Goal: Task Accomplishment & Management: Manage account settings

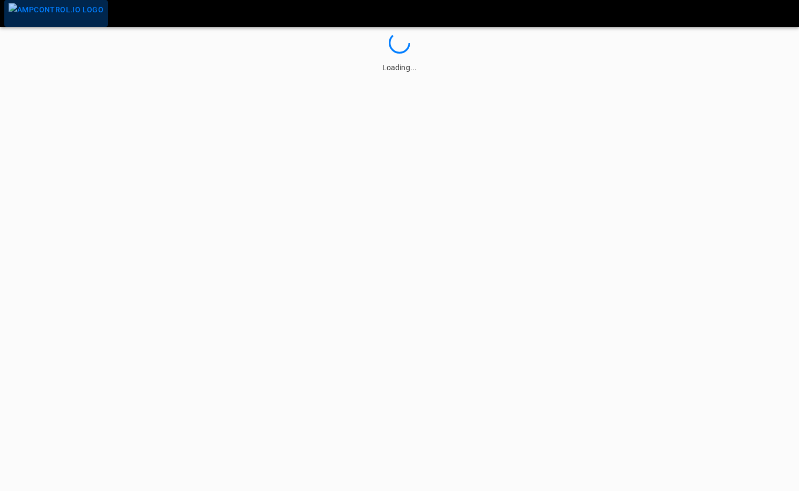
click at [75, 13] on img "menu" at bounding box center [56, 9] width 95 height 13
click at [75, 14] on img "menu" at bounding box center [56, 9] width 95 height 13
click at [55, 11] on img "menu" at bounding box center [56, 9] width 95 height 13
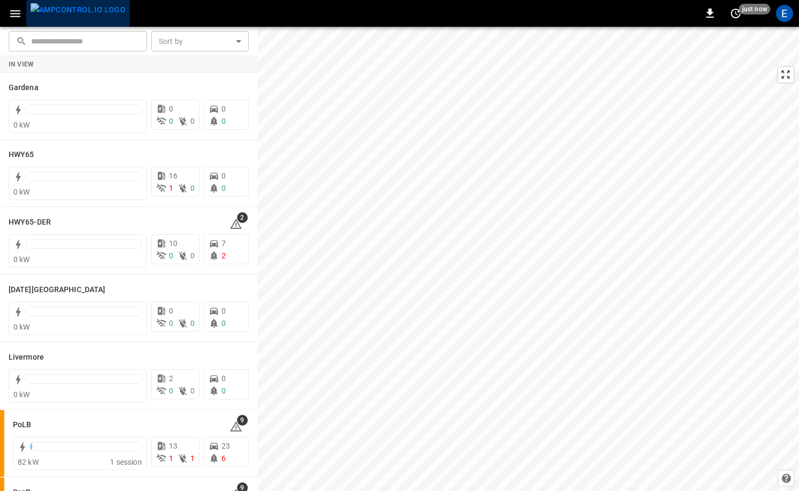
click at [78, 9] on img "menu" at bounding box center [78, 9] width 95 height 13
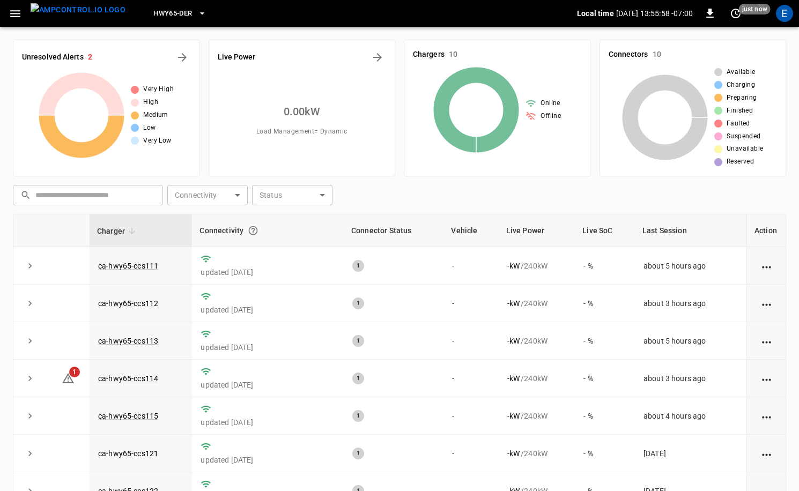
click at [159, 15] on span "HWY65-DER" at bounding box center [172, 14] width 39 height 12
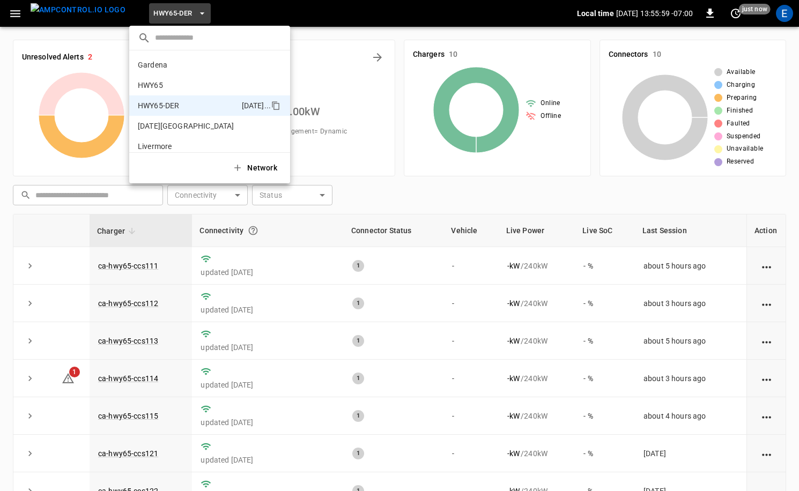
scroll to position [38, 0]
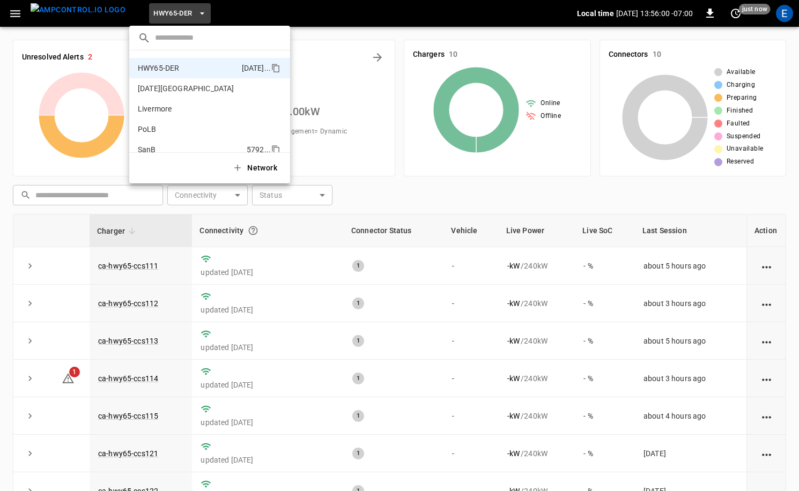
click at [173, 144] on p "SanB" at bounding box center [190, 149] width 105 height 11
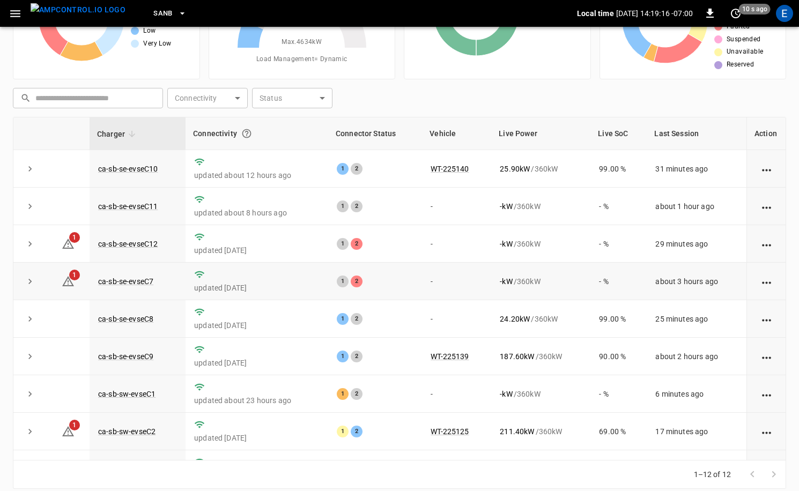
scroll to position [0, 0]
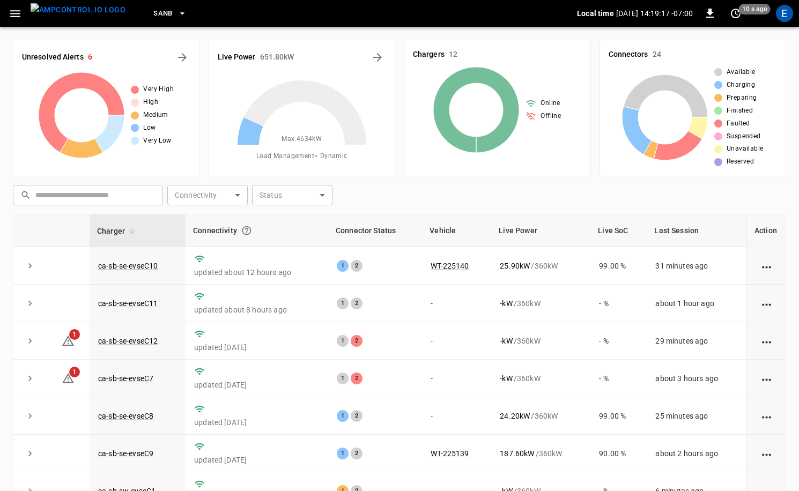
drag, startPoint x: 173, startPoint y: 72, endPoint x: 175, endPoint y: 80, distance: 8.5
click at [173, 72] on div "Very High High Medium Low Very Low" at bounding box center [106, 115] width 169 height 86
click at [190, 52] on div "Unresolved Alerts 6 Very High High Medium Low Very Low" at bounding box center [106, 108] width 187 height 137
click at [185, 55] on icon "All Alerts" at bounding box center [182, 57] width 13 height 13
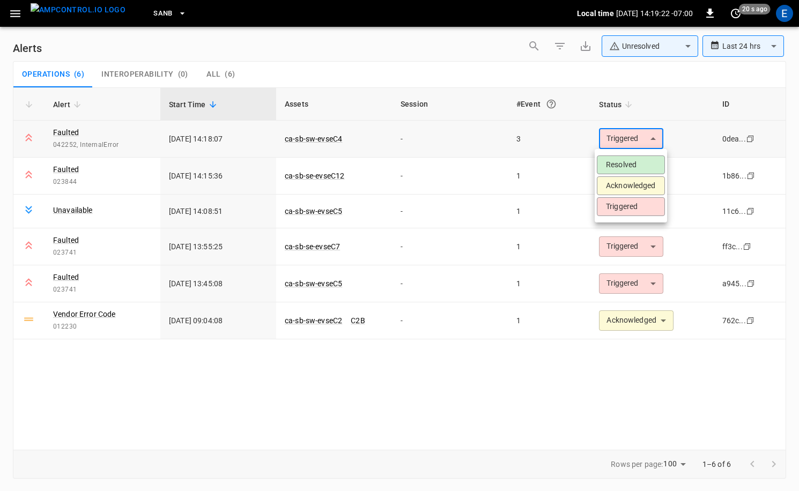
click at [661, 137] on body "**********" at bounding box center [399, 243] width 799 height 487
click at [652, 180] on li "Acknowledged" at bounding box center [631, 185] width 68 height 19
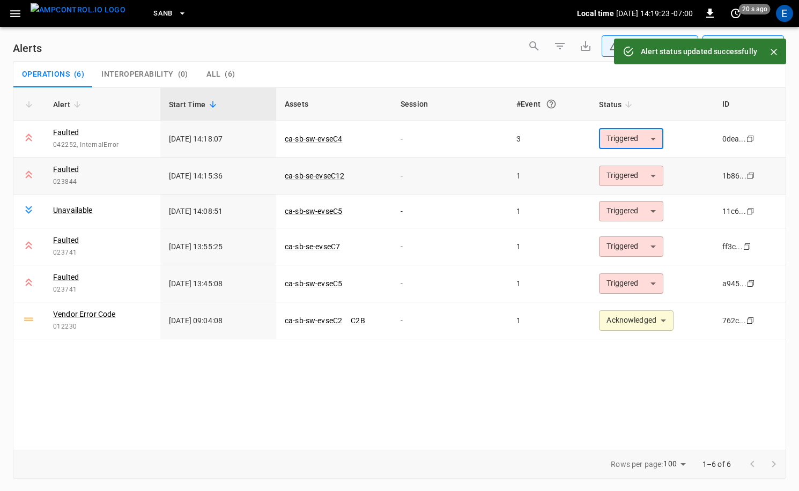
type input "**********"
click at [642, 177] on body "**********" at bounding box center [399, 243] width 799 height 487
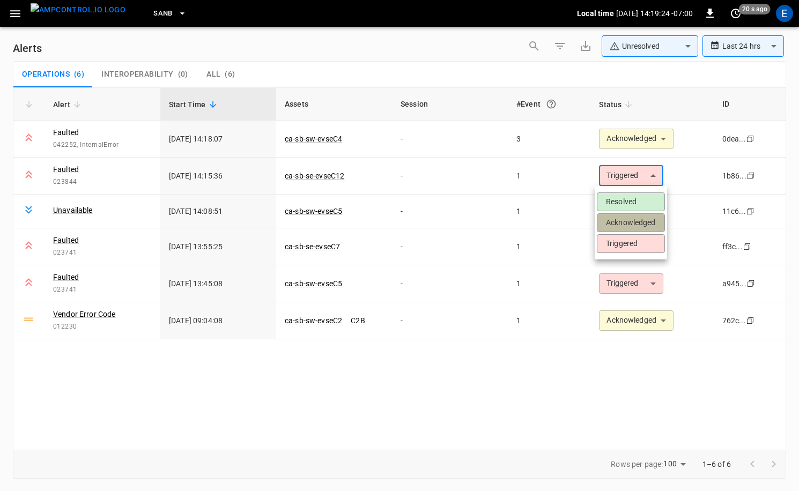
click at [638, 223] on li "Acknowledged" at bounding box center [631, 222] width 68 height 19
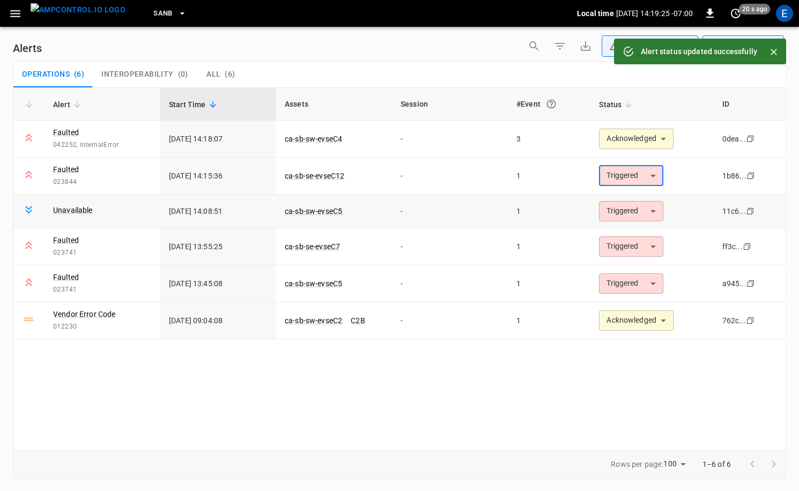
type input "**********"
click at [639, 206] on body "**********" at bounding box center [399, 243] width 799 height 487
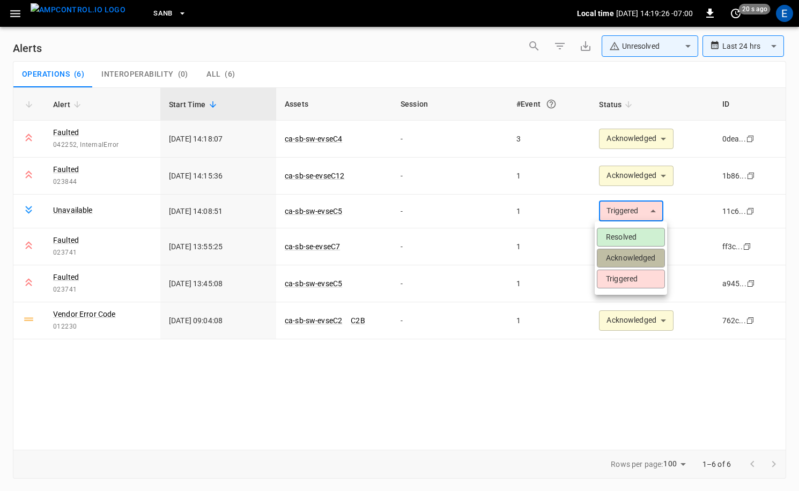
click at [629, 252] on li "Acknowledged" at bounding box center [631, 258] width 68 height 19
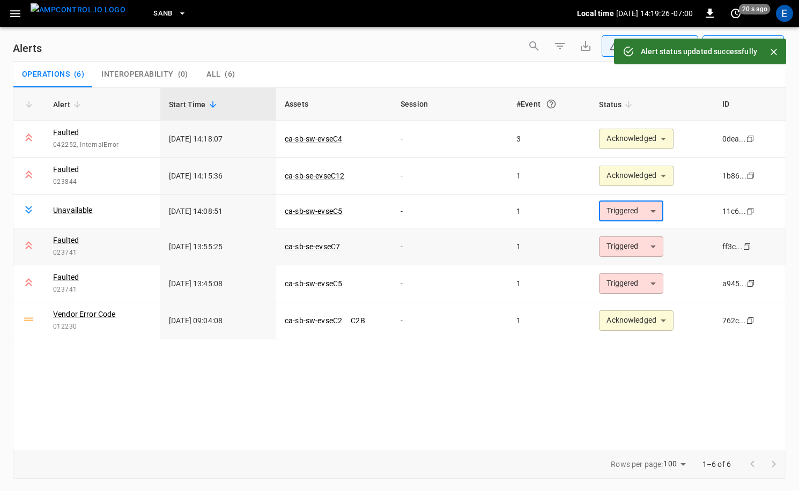
type input "**********"
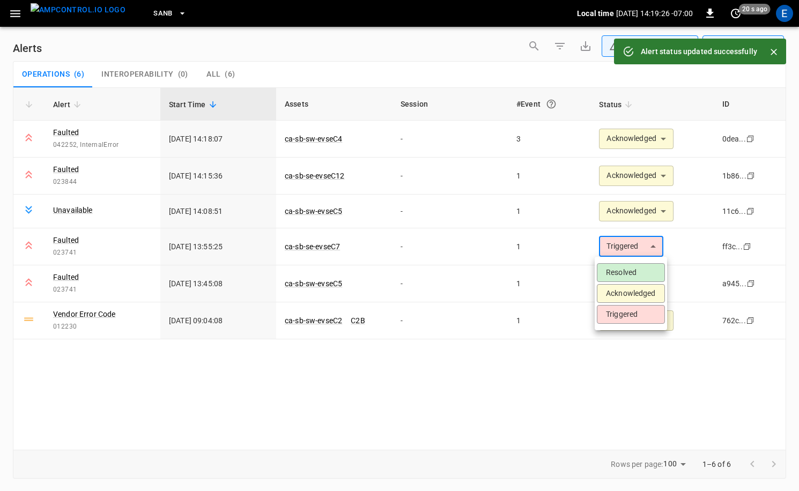
click at [634, 242] on body "**********" at bounding box center [399, 243] width 799 height 487
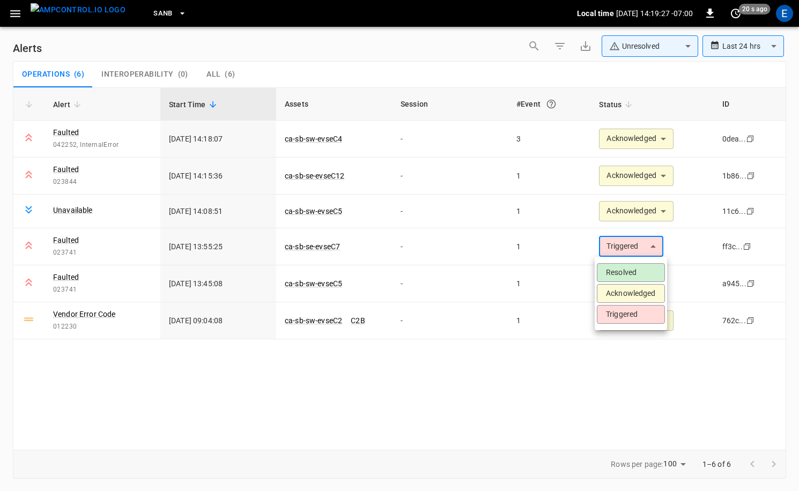
click at [626, 291] on li "Acknowledged" at bounding box center [631, 293] width 68 height 19
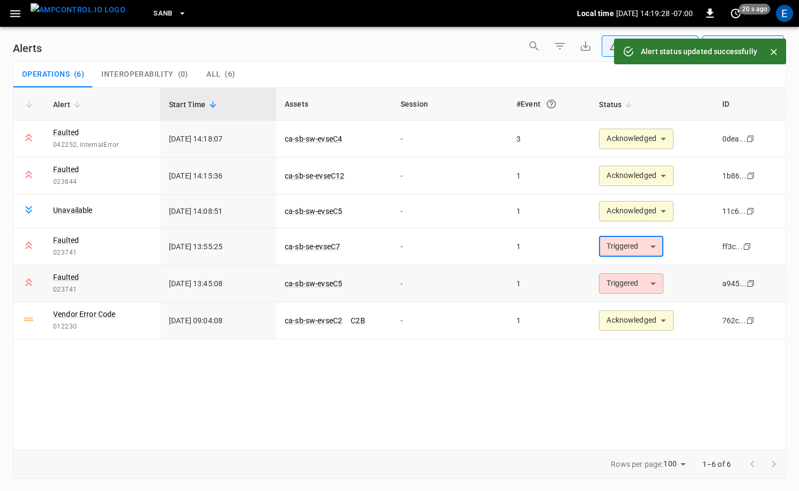
type input "**********"
click at [634, 276] on body "**********" at bounding box center [399, 243] width 799 height 487
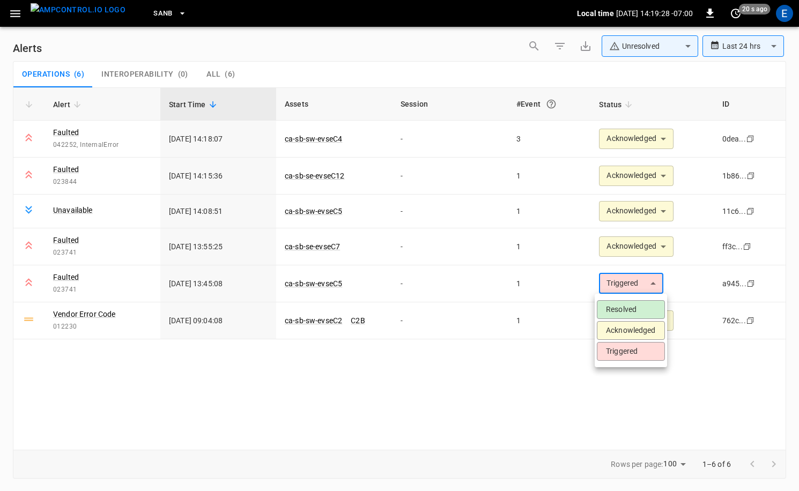
click at [634, 332] on li "Acknowledged" at bounding box center [631, 330] width 68 height 19
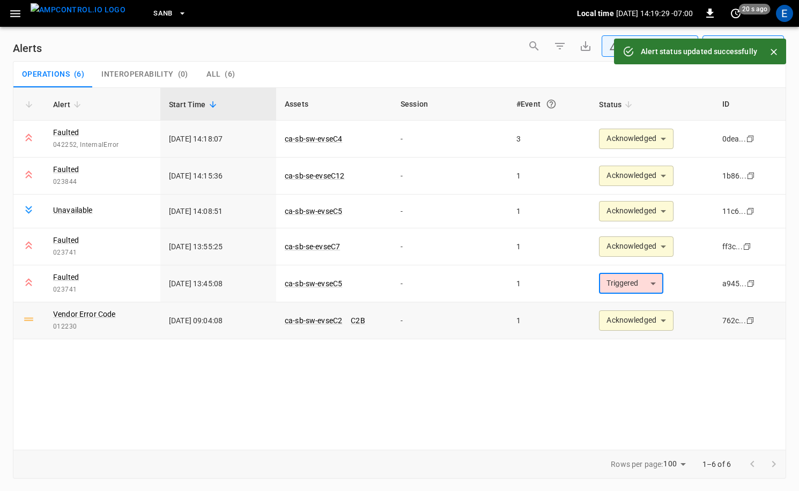
type input "**********"
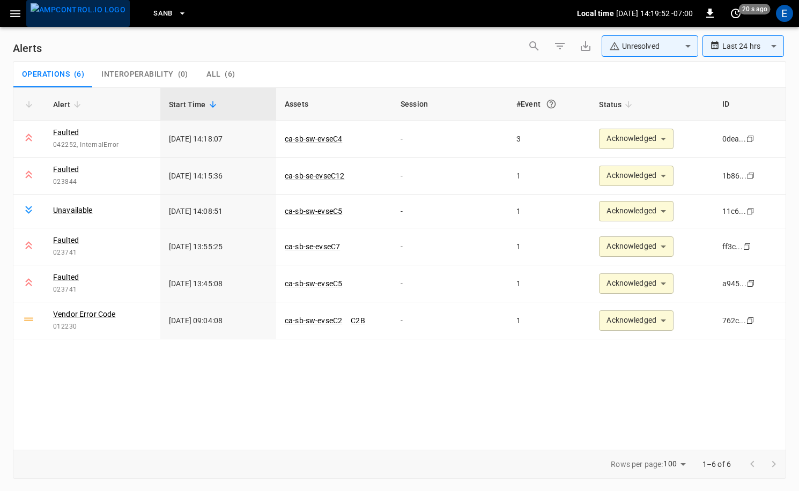
click at [90, 7] on img "menu" at bounding box center [78, 9] width 95 height 13
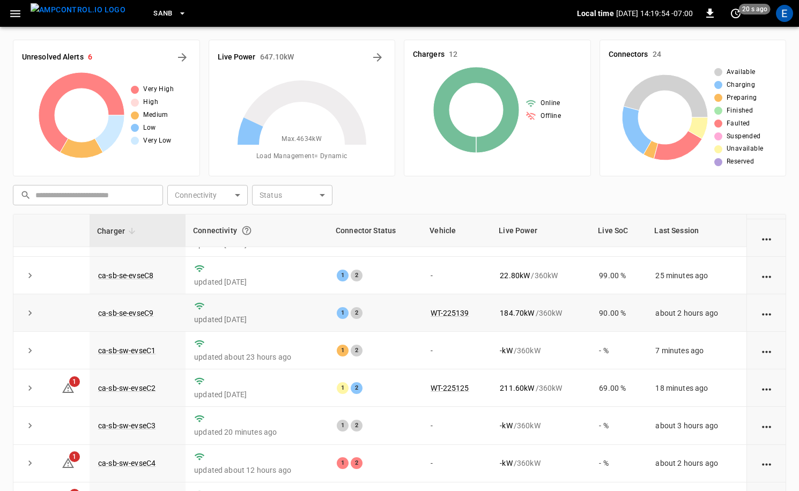
scroll to position [108, 0]
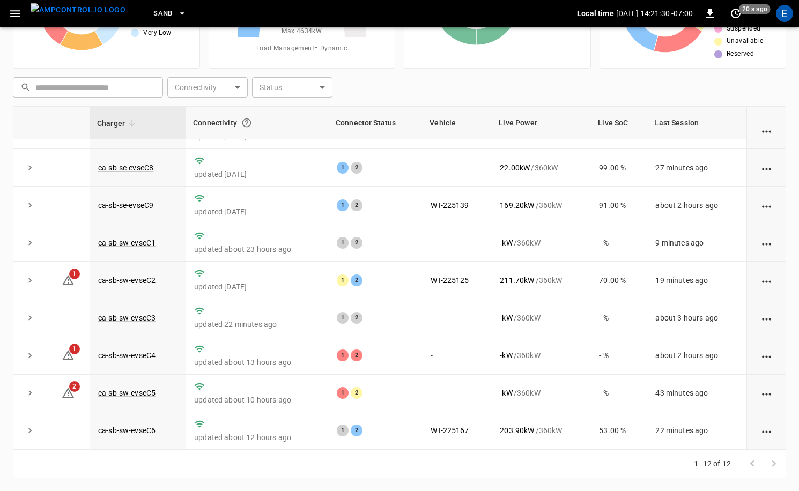
click at [177, 13] on icon "button" at bounding box center [182, 13] width 11 height 11
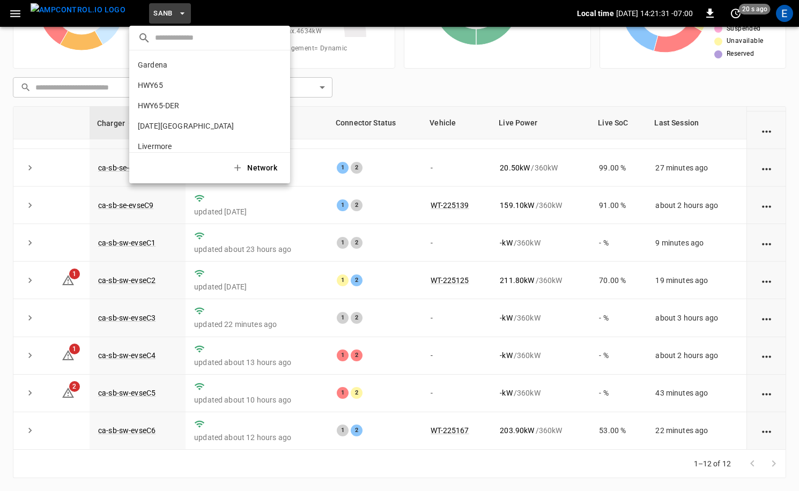
scroll to position [90, 0]
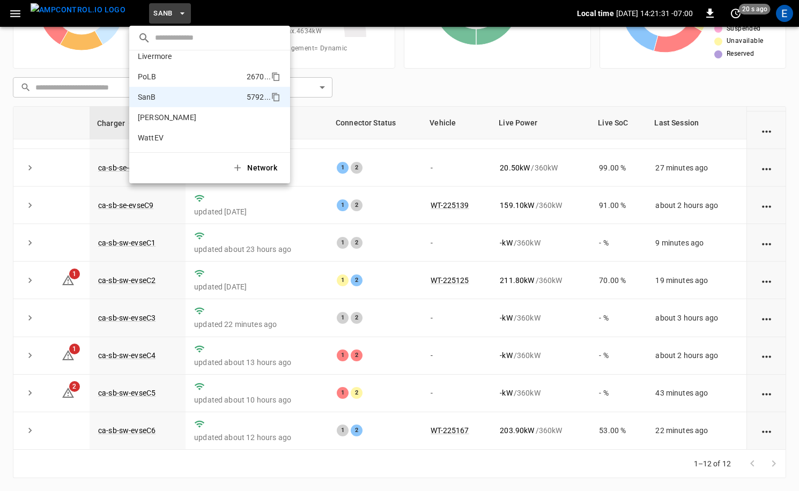
click at [176, 76] on p "PoLB" at bounding box center [190, 76] width 105 height 11
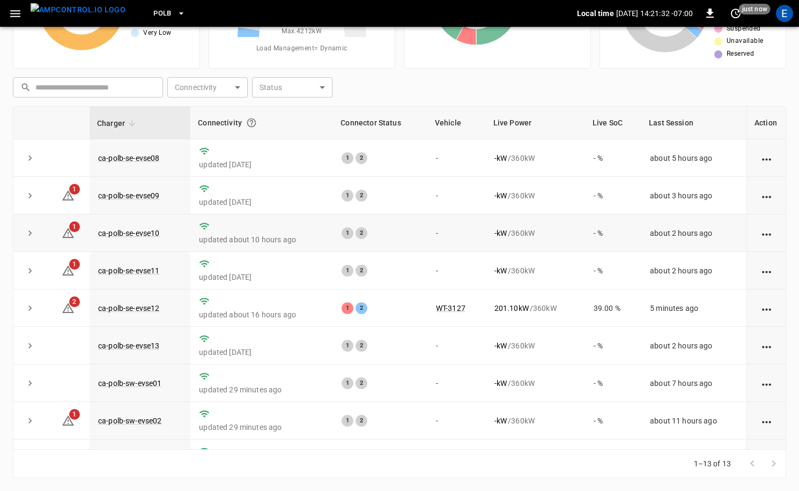
scroll to position [178, 0]
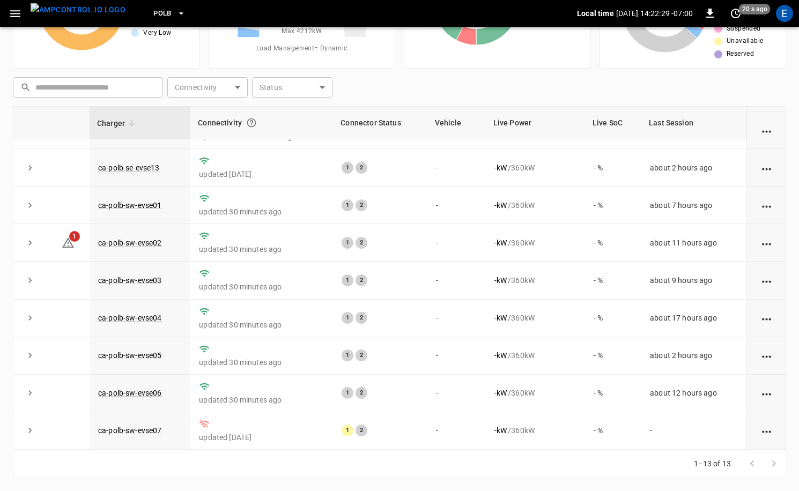
click at [176, 14] on icon "button" at bounding box center [181, 13] width 11 height 11
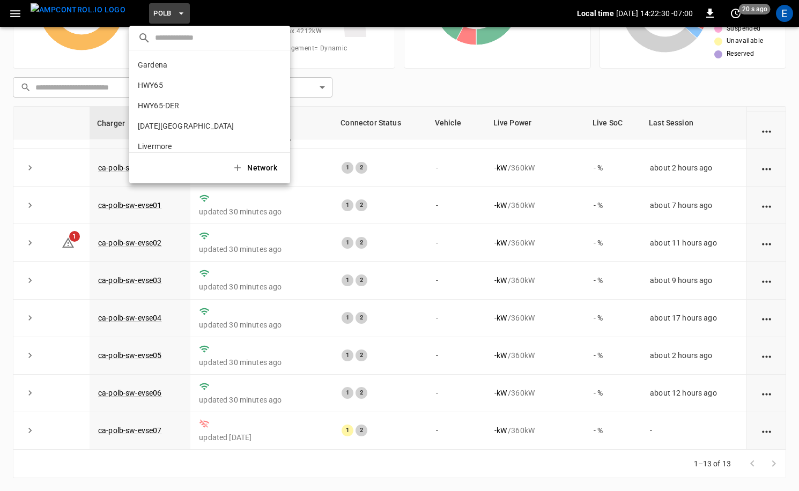
scroll to position [90, 0]
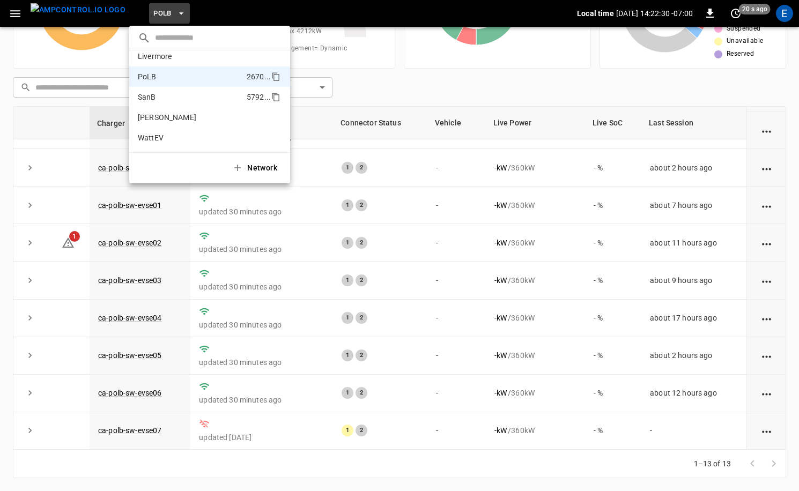
click at [182, 97] on p "SanB" at bounding box center [190, 97] width 105 height 11
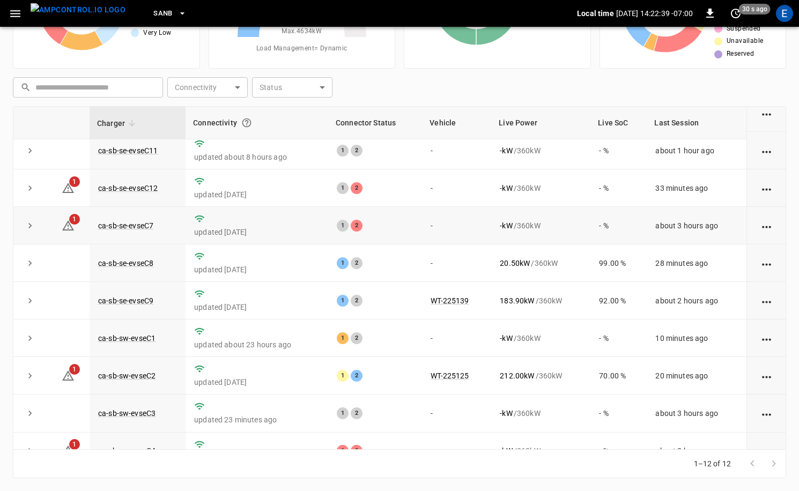
scroll to position [140, 0]
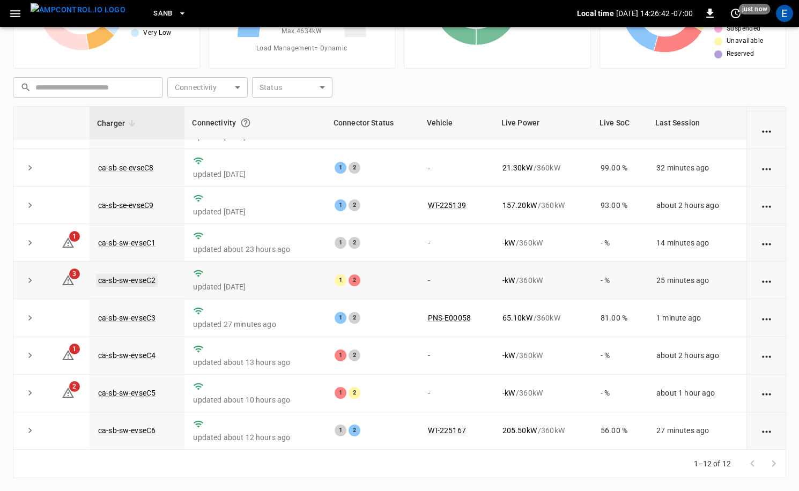
click at [109, 280] on link "ca-sb-sw-evseC2" at bounding box center [127, 280] width 62 height 13
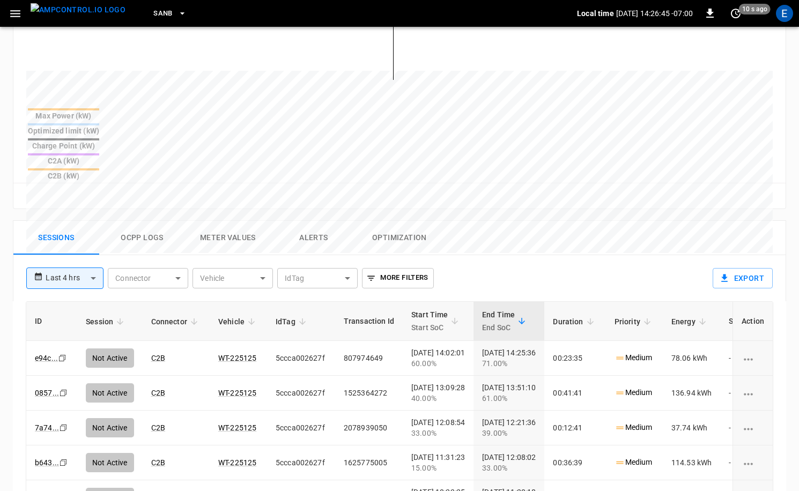
scroll to position [410, 0]
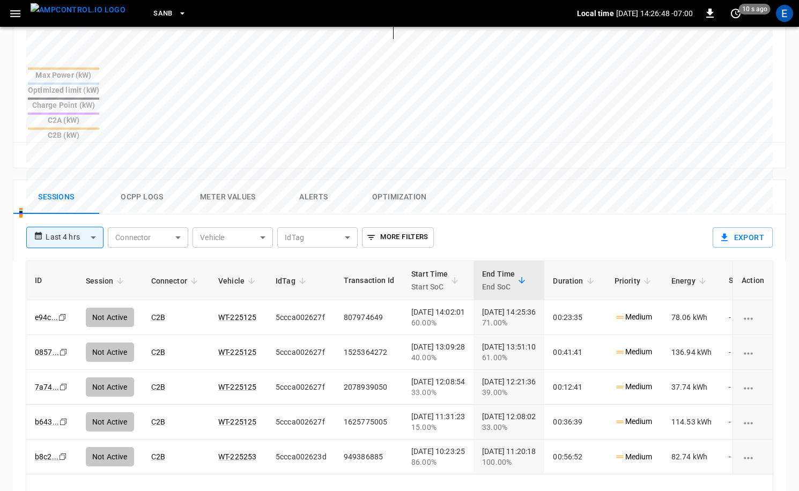
click at [78, 3] on img "menu" at bounding box center [78, 9] width 95 height 13
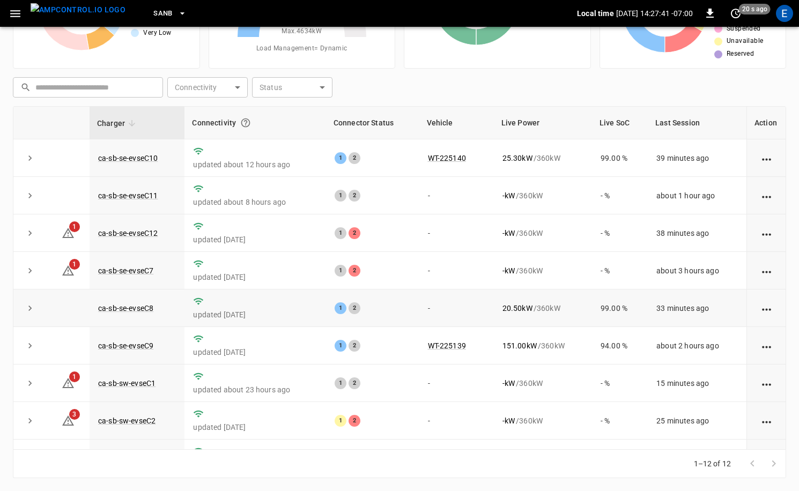
scroll to position [140, 0]
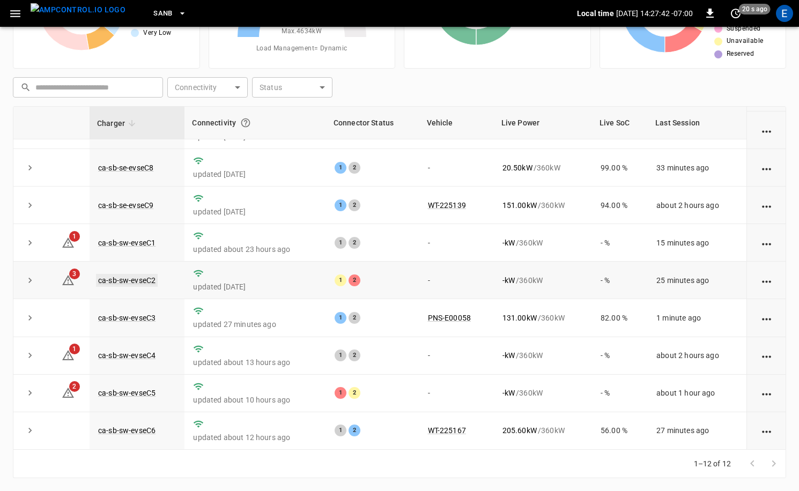
click at [124, 282] on link "ca-sb-sw-evseC2" at bounding box center [127, 280] width 62 height 13
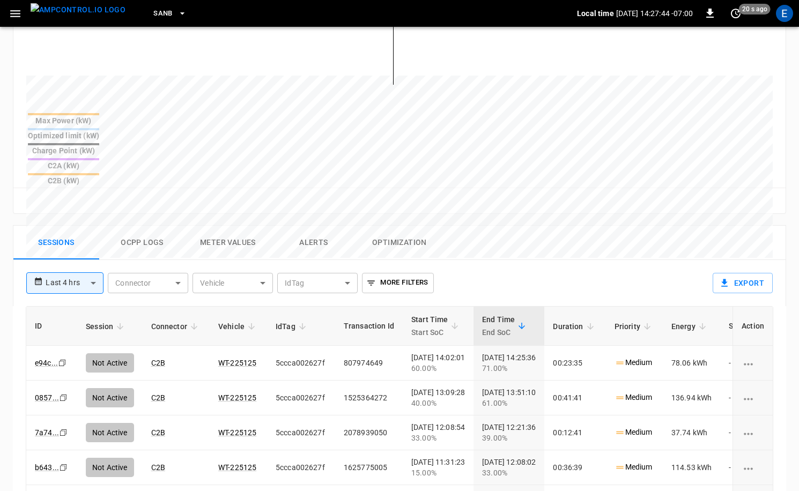
scroll to position [365, 0]
click at [94, 17] on img "menu" at bounding box center [78, 9] width 95 height 13
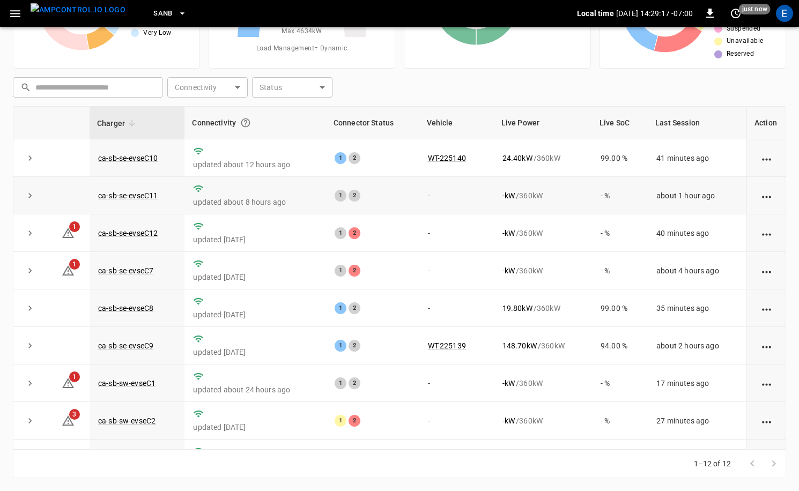
scroll to position [140, 0]
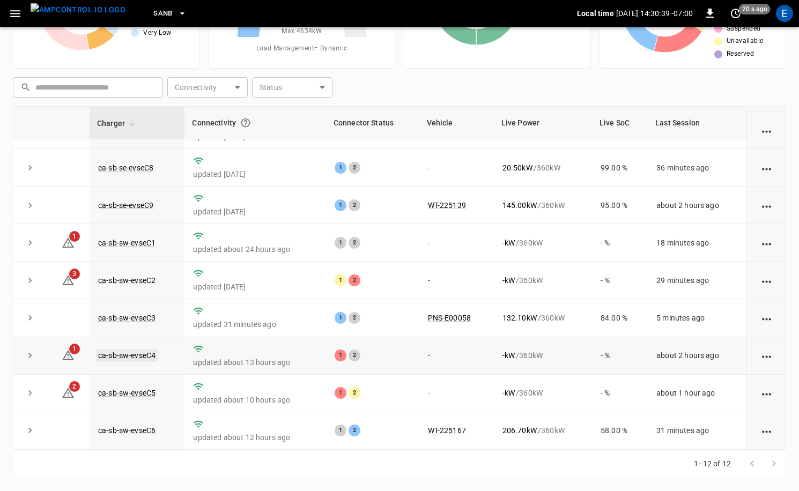
click at [148, 356] on link "ca-sb-sw-evseC4" at bounding box center [127, 355] width 62 height 13
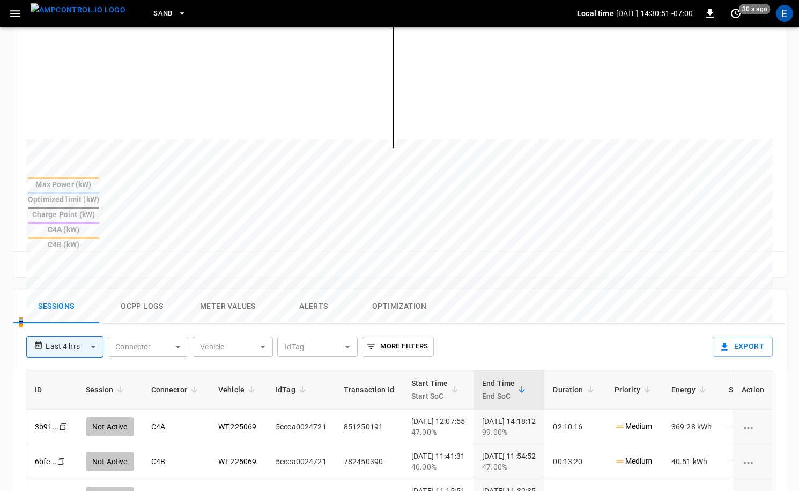
scroll to position [449, 0]
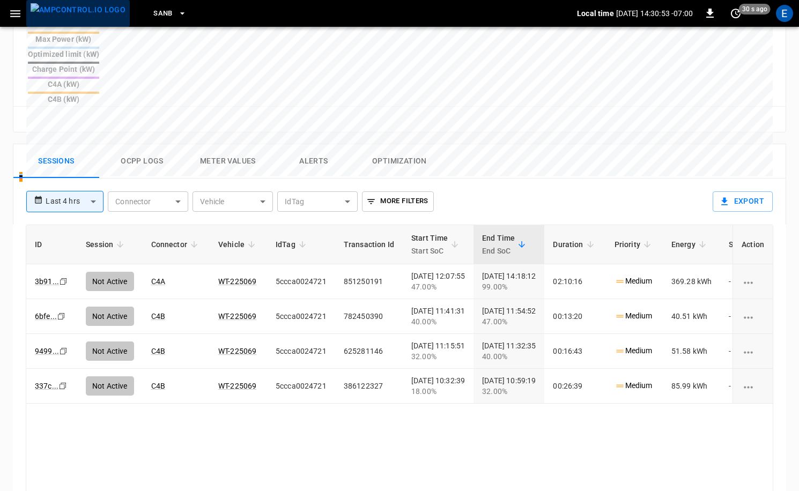
click at [90, 17] on img "menu" at bounding box center [78, 9] width 95 height 13
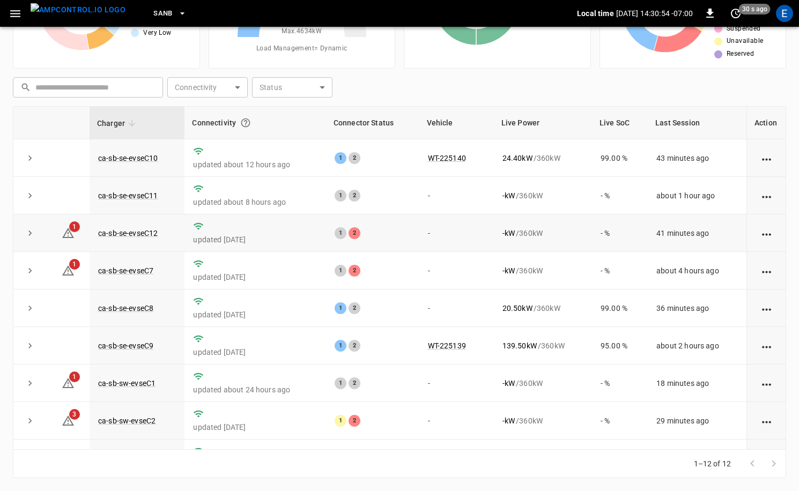
scroll to position [140, 0]
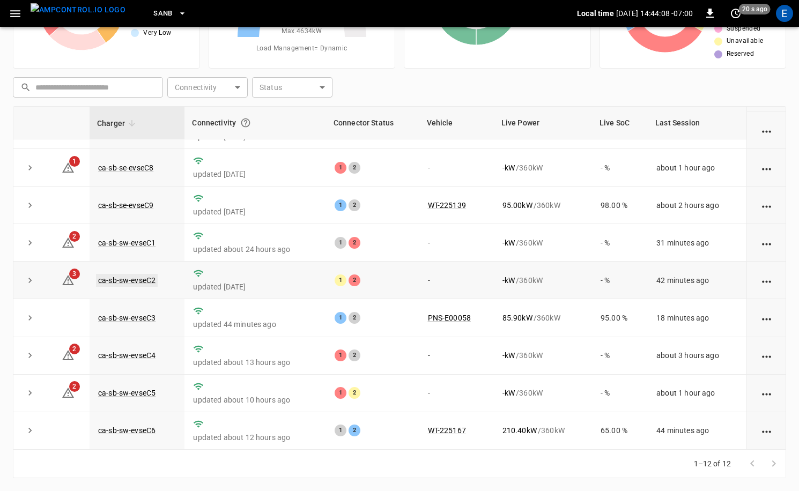
click at [130, 273] on td "ca-sb-sw-evseC2" at bounding box center [137, 281] width 95 height 38
click at [135, 281] on link "ca-sb-sw-evseC2" at bounding box center [127, 280] width 62 height 13
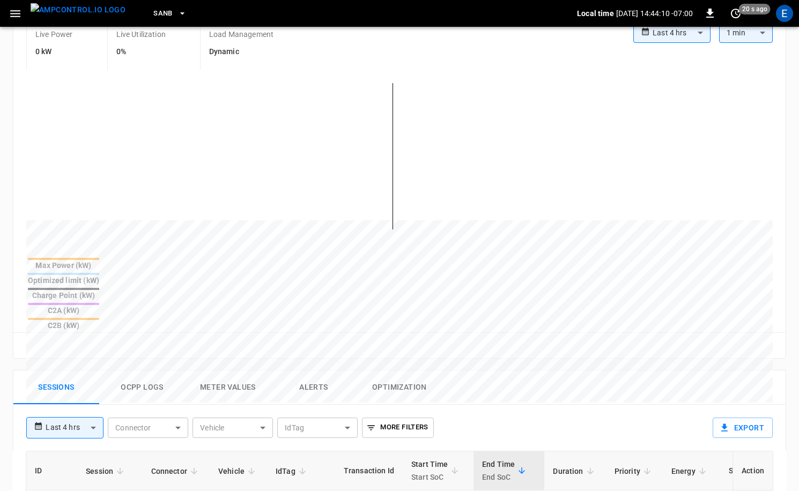
scroll to position [330, 0]
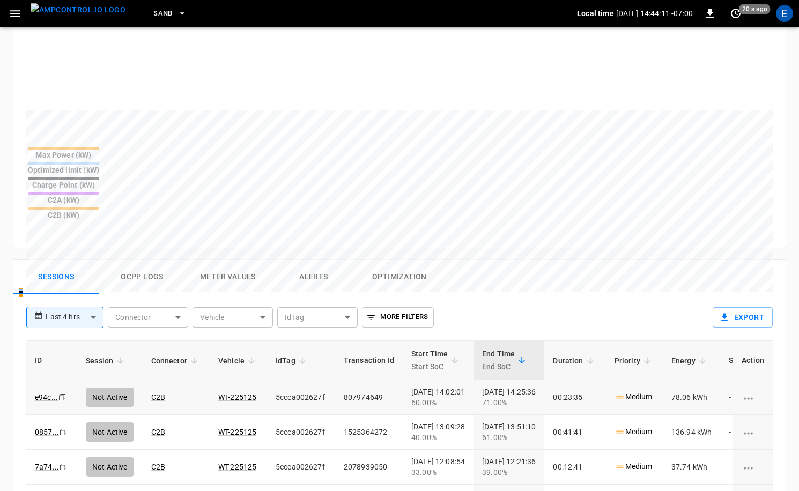
click at [237, 380] on td "WT-225125" at bounding box center [238, 397] width 57 height 35
click at [234, 391] on link "WT-225125" at bounding box center [237, 397] width 42 height 13
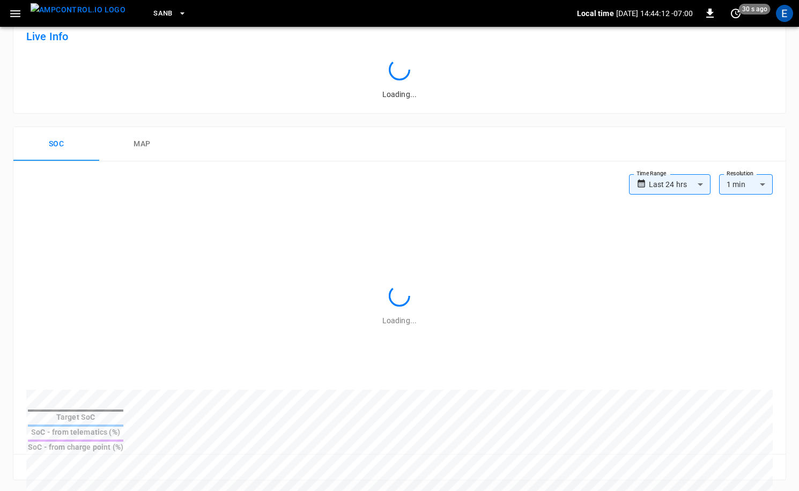
scroll to position [330, 0]
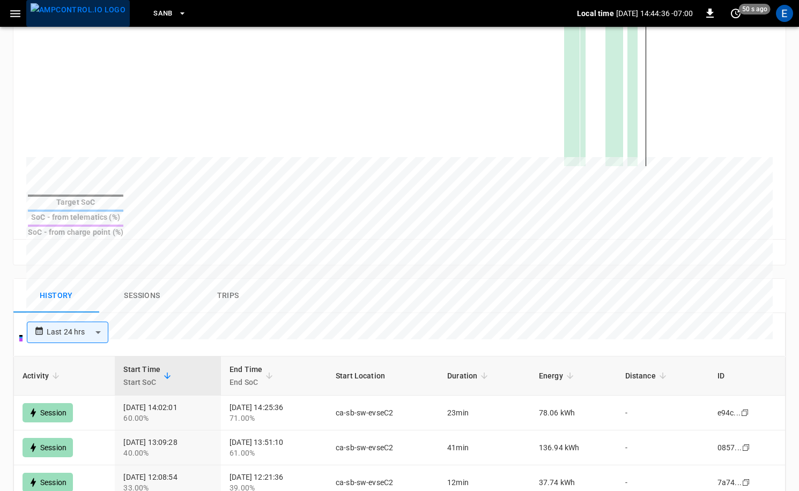
click at [86, 17] on img "menu" at bounding box center [78, 9] width 95 height 13
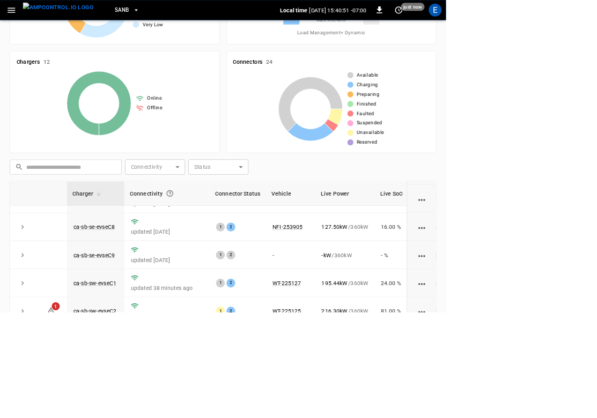
scroll to position [140, 0]
